Goal: Check status: Check status

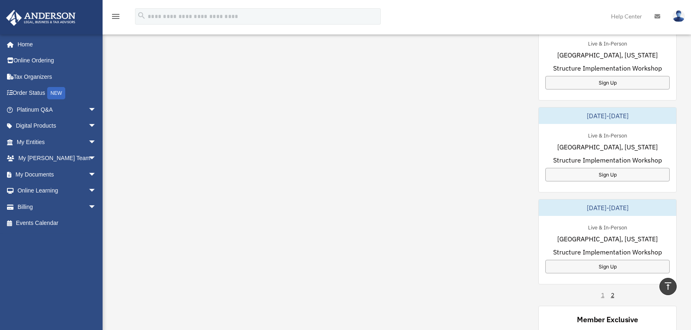
scroll to position [673, 0]
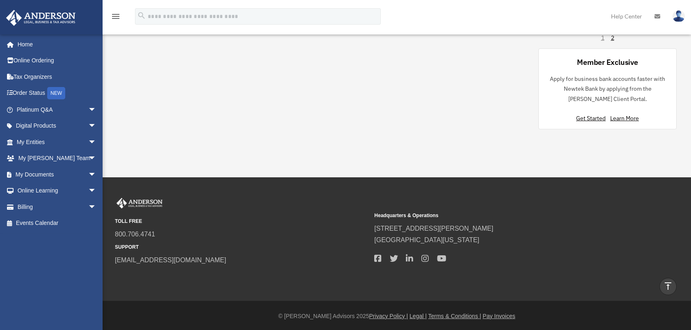
drag, startPoint x: 126, startPoint y: 69, endPoint x: 148, endPoint y: 67, distance: 21.4
click at [41, 143] on link "My Entities arrow_drop_down" at bounding box center [57, 142] width 103 height 16
click at [37, 158] on link "My Anderson Team arrow_drop_down" at bounding box center [57, 158] width 103 height 16
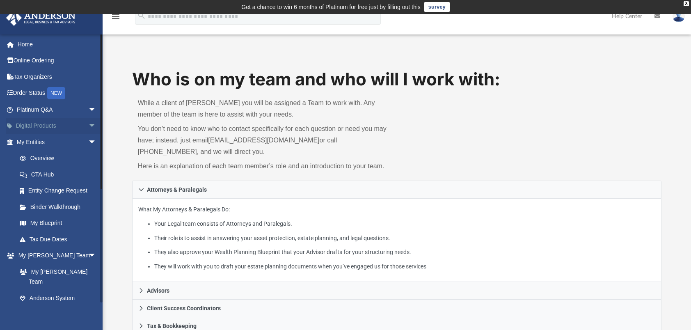
click at [28, 128] on link "Digital Products arrow_drop_down" at bounding box center [57, 126] width 103 height 16
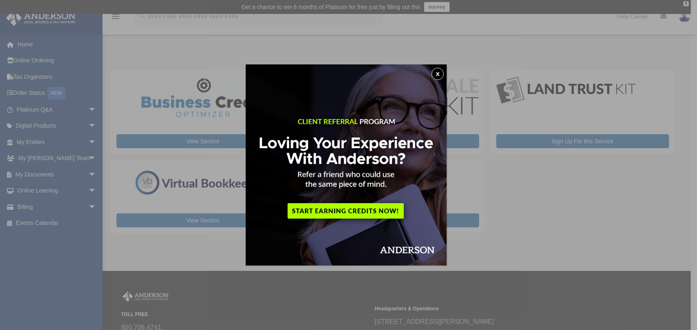
click at [20, 205] on div "x" at bounding box center [348, 165] width 697 height 330
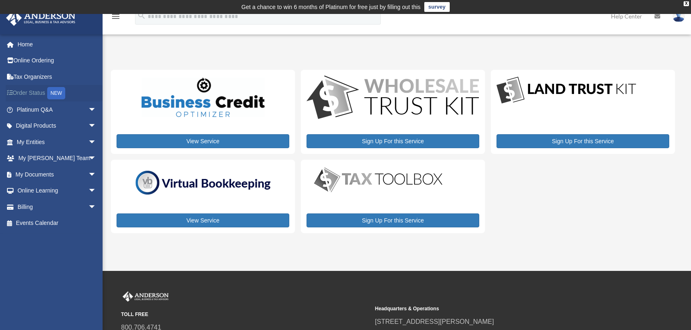
click at [23, 92] on link "Order Status NEW" at bounding box center [57, 93] width 103 height 17
